Goal: Navigation & Orientation: Find specific page/section

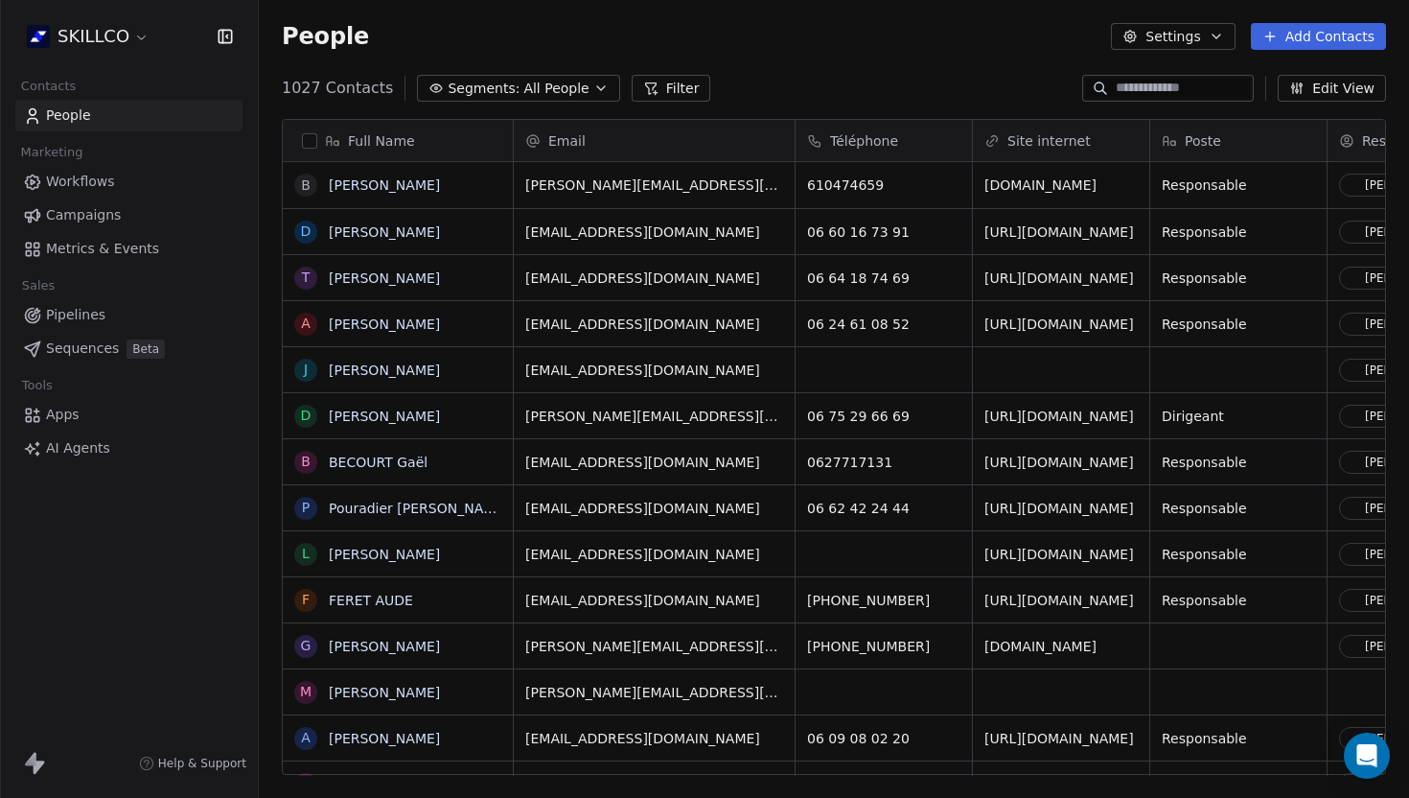
scroll to position [702, 1150]
